Goal: Information Seeking & Learning: Learn about a topic

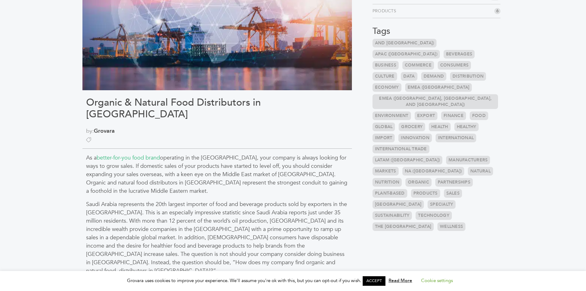
scroll to position [154, 0]
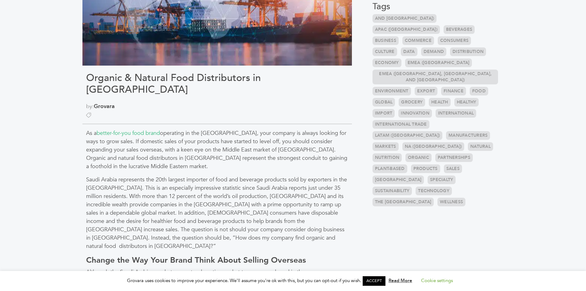
click at [409, 120] on link "International Trade" at bounding box center [400, 124] width 57 height 9
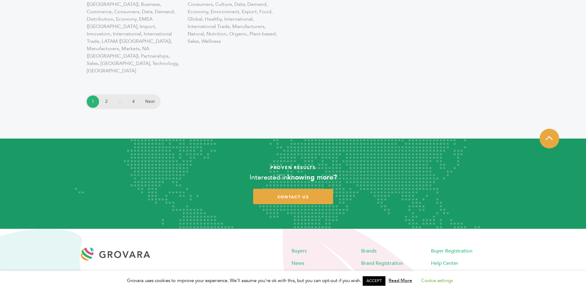
scroll to position [1317, 0]
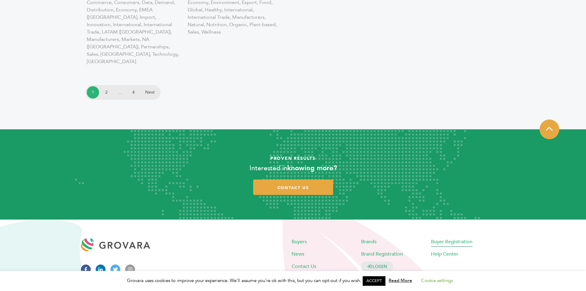
click at [453, 238] on span "Buyer Registration" at bounding box center [452, 241] width 42 height 7
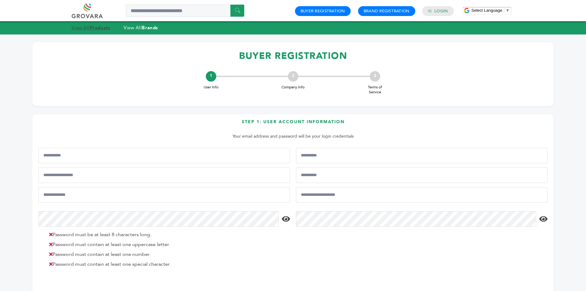
click at [91, 28] on strong "Products" at bounding box center [100, 28] width 20 height 6
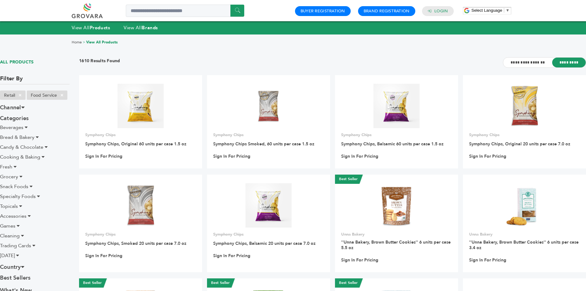
click at [27, 127] on icon at bounding box center [26, 127] width 3 height 5
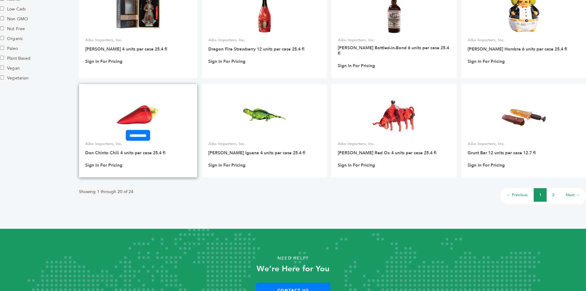
scroll to position [433, 0]
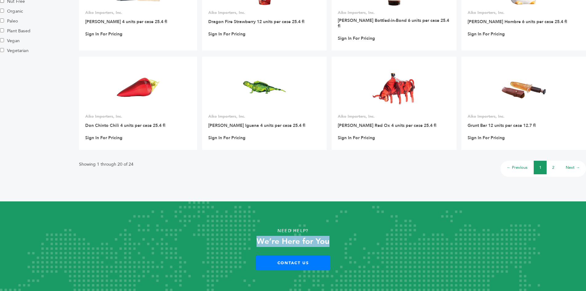
drag, startPoint x: 337, startPoint y: 238, endPoint x: 255, endPoint y: 241, distance: 81.5
click at [255, 241] on p "We’re Here for You" at bounding box center [292, 241] width 527 height 10
copy strong "We’re Here for You"
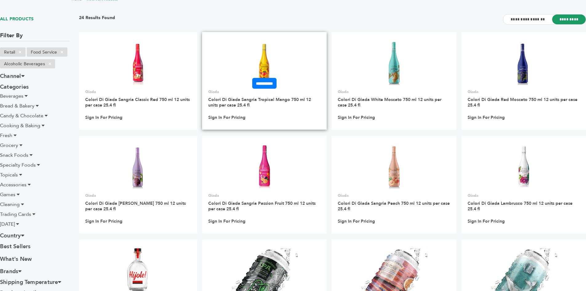
scroll to position [0, 0]
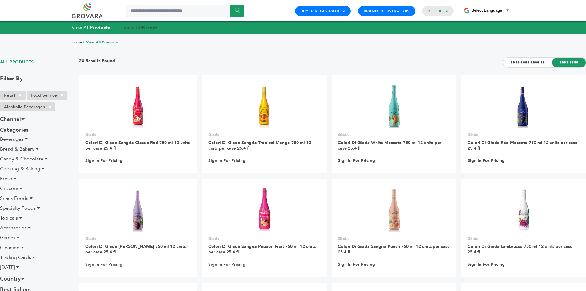
click at [148, 27] on strong "Brands" at bounding box center [150, 28] width 16 height 6
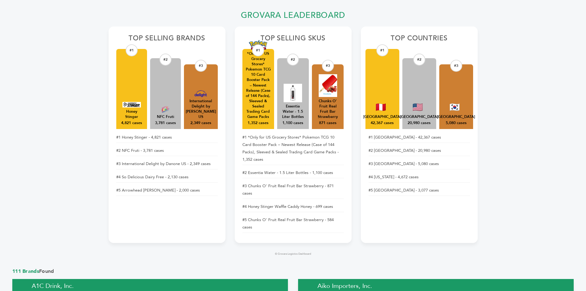
scroll to position [123, 0]
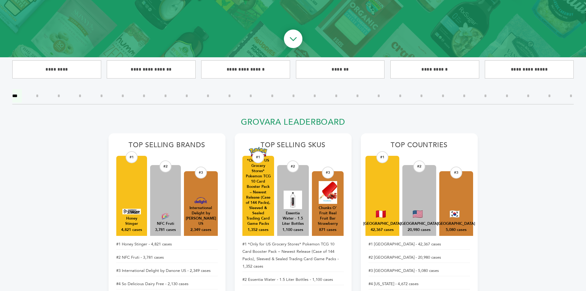
drag, startPoint x: 37, startPoint y: 66, endPoint x: 563, endPoint y: 176, distance: 537.3
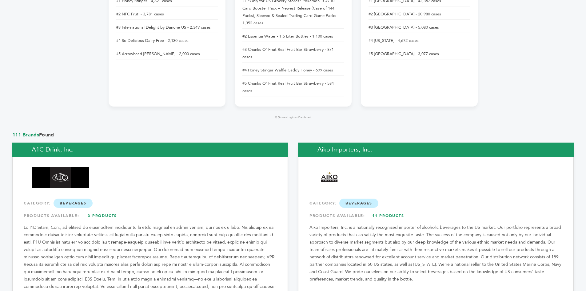
scroll to position [369, 0]
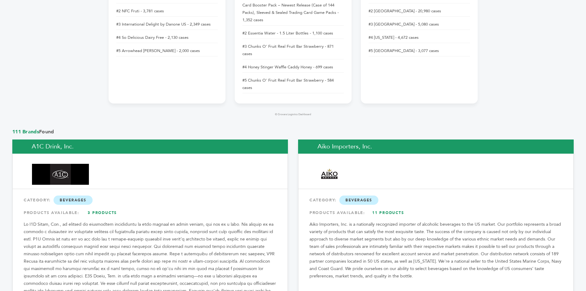
drag, startPoint x: 388, startPoint y: 184, endPoint x: 376, endPoint y: 186, distance: 11.8
click at [374, 194] on div "CATEGORY: [GEOGRAPHIC_DATA]" at bounding box center [435, 199] width 253 height 11
copy div "Beverages"
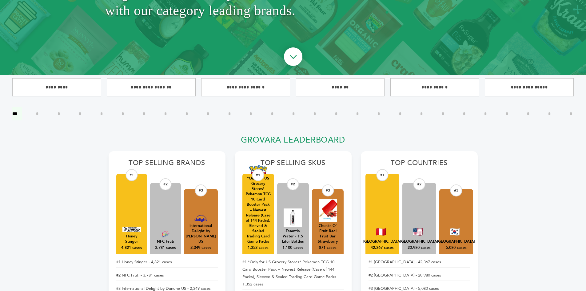
scroll to position [0, 0]
